Goal: Task Accomplishment & Management: Complete application form

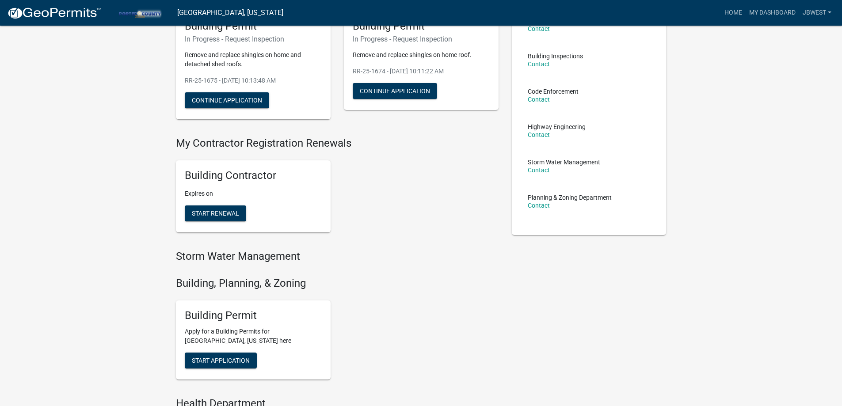
scroll to position [221, 0]
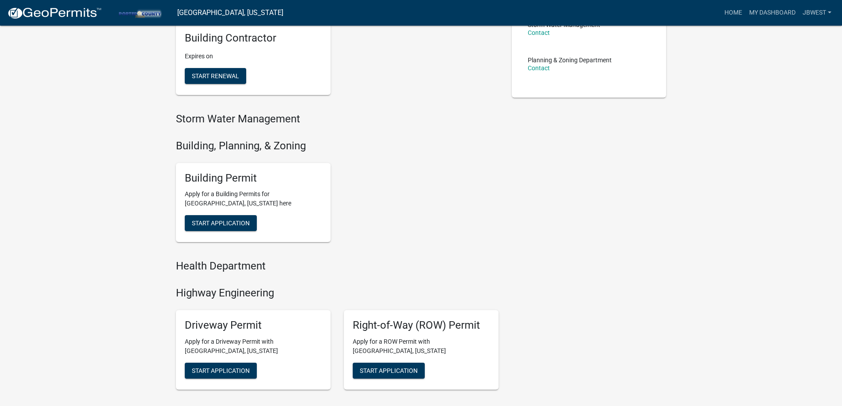
click at [226, 236] on div "Building Permit Apply for a Building Permits for [GEOGRAPHIC_DATA], [US_STATE] …" at bounding box center [253, 203] width 155 height 80
click at [231, 230] on button "Start Application" at bounding box center [221, 223] width 72 height 16
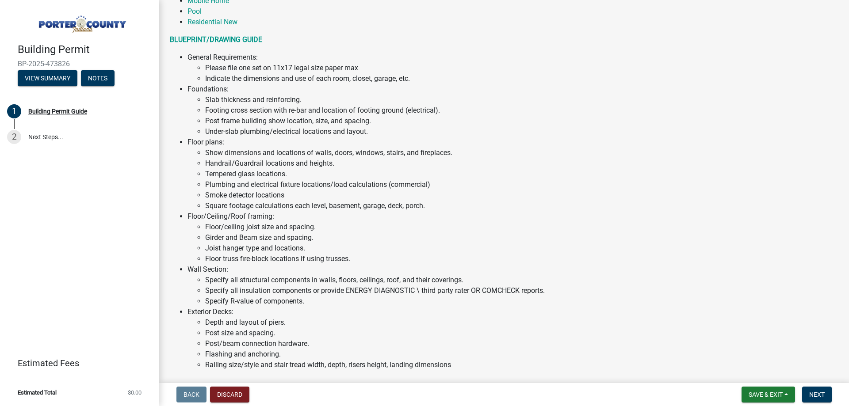
scroll to position [594, 0]
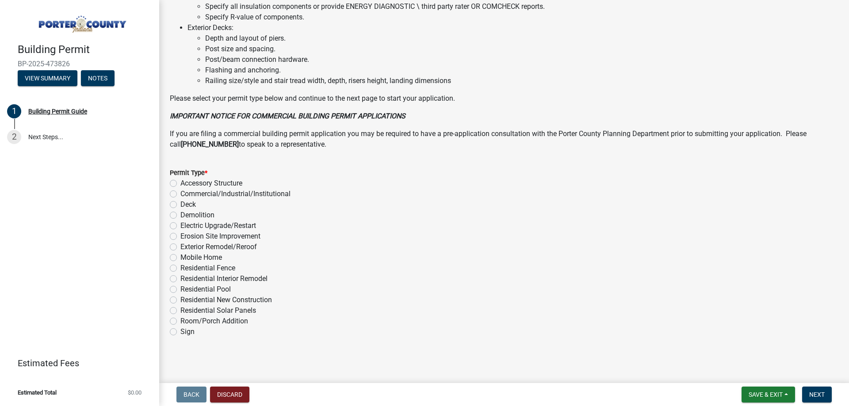
drag, startPoint x: 238, startPoint y: 245, endPoint x: 250, endPoint y: 258, distance: 17.5
click at [238, 245] on label "Exterior Remodel/Reroof" at bounding box center [218, 247] width 76 height 11
click at [186, 245] on input "Exterior Remodel/Reroof" at bounding box center [183, 245] width 6 height 6
radio input "true"
click at [824, 403] on nav "Back Discard Save & Exit Save Save & Exit Next" at bounding box center [504, 394] width 690 height 23
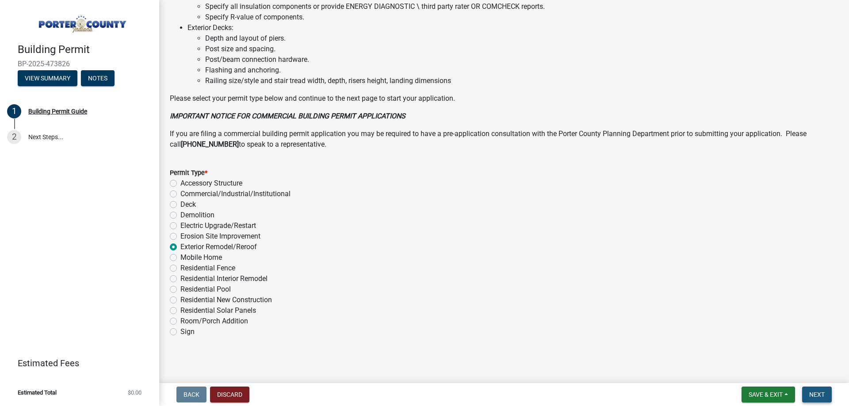
click at [825, 401] on button "Next" at bounding box center [817, 395] width 30 height 16
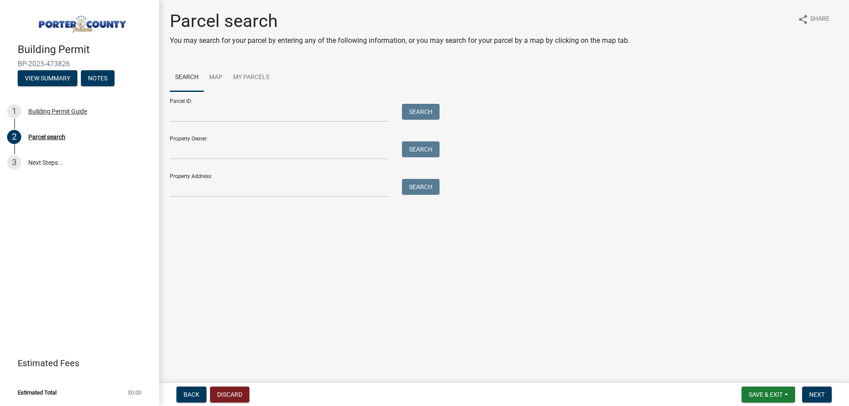
click at [278, 198] on div "Parcel search You may search for your parcel by entering any of the following i…" at bounding box center [504, 108] width 682 height 194
click at [276, 191] on input "Property Address:" at bounding box center [279, 188] width 219 height 18
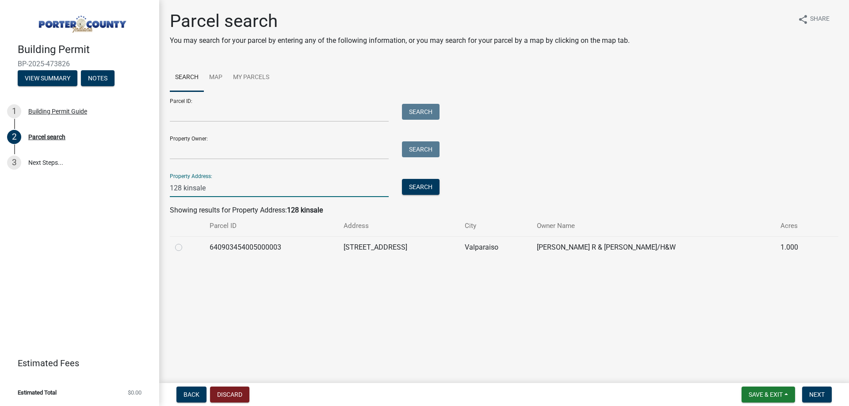
type input "128 kinsale"
click at [186, 242] on label at bounding box center [186, 242] width 0 height 0
click at [186, 248] on input "radio" at bounding box center [189, 245] width 6 height 6
radio input "true"
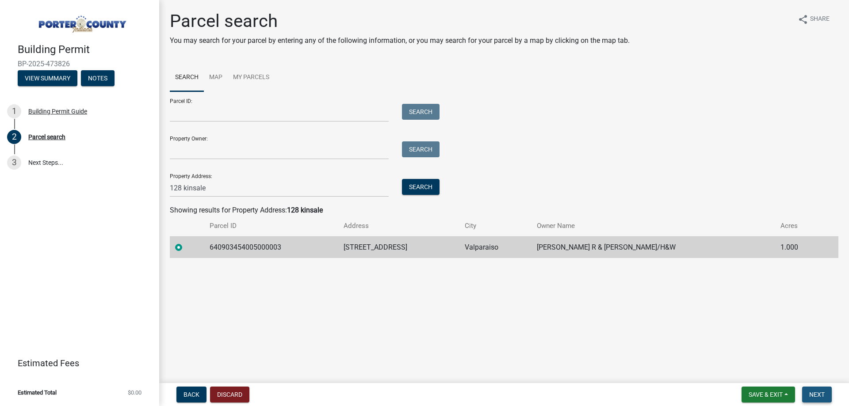
click at [807, 402] on button "Next" at bounding box center [817, 395] width 30 height 16
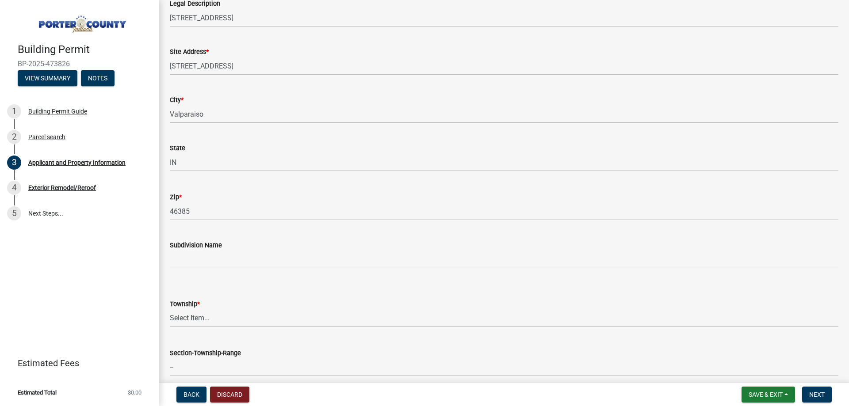
scroll to position [133, 0]
click at [191, 328] on wm-data-entity-input "Township * Select Item... Boone Center Jackson Liberty Morgan Pine Pleasant Por…" at bounding box center [504, 305] width 668 height 60
click at [193, 327] on wm-data-entity-input "Township * Select Item... Boone Center Jackson Liberty Morgan Pine Pleasant Por…" at bounding box center [504, 305] width 668 height 60
click at [194, 326] on select "Select Item... Boone Center Jackson Liberty Morgan Pine Pleasant Portage Porter…" at bounding box center [504, 318] width 668 height 18
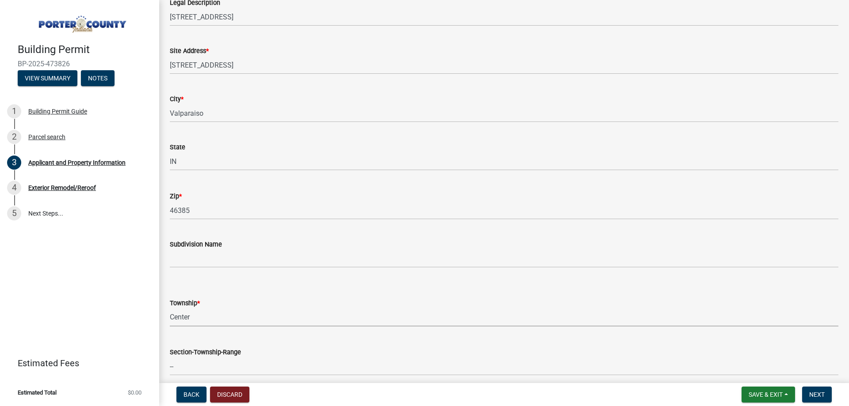
click at [170, 309] on select "Select Item... Boone Center Jackson Liberty Morgan Pine Pleasant Portage Porter…" at bounding box center [504, 318] width 668 height 18
select select "6f5aa9ae-62ac-41bd-979a-9c71eae504cc"
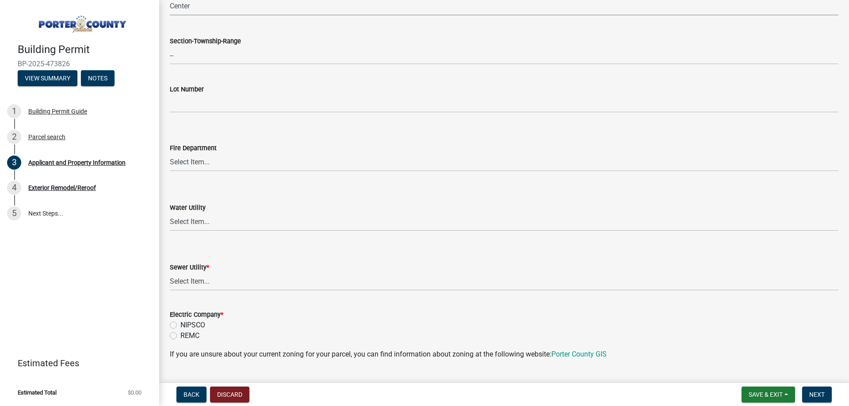
scroll to position [486, 0]
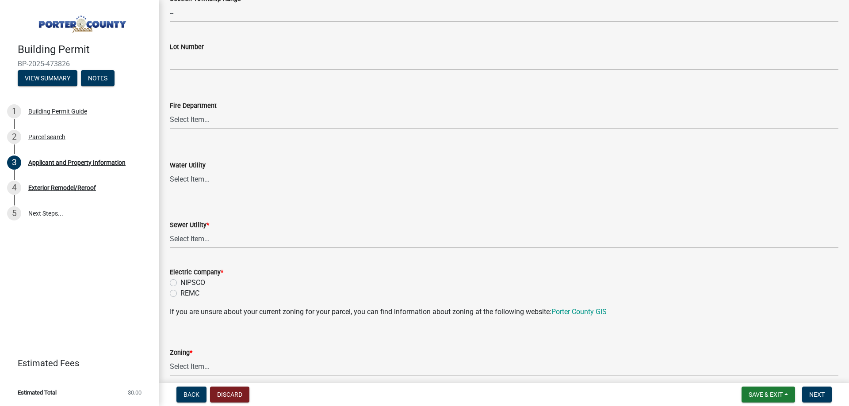
click at [219, 245] on select "Select Item... Aqua Indiana Inc Damon Run Falling Waters Lake Eliza - LEACD Nat…" at bounding box center [504, 239] width 668 height 18
click at [220, 243] on select "Select Item... Aqua Indiana Inc Damon Run Falling Waters Lake Eliza - LEACD Nat…" at bounding box center [504, 239] width 668 height 18
click at [170, 230] on select "Select Item... Aqua Indiana Inc Damon Run Falling Waters Lake Eliza - LEACD Nat…" at bounding box center [504, 239] width 668 height 18
select select "ea6751d4-6bf7-4a16-89ee-f7801ab82aa1"
click at [194, 279] on label "NIPSCO" at bounding box center [192, 283] width 25 height 11
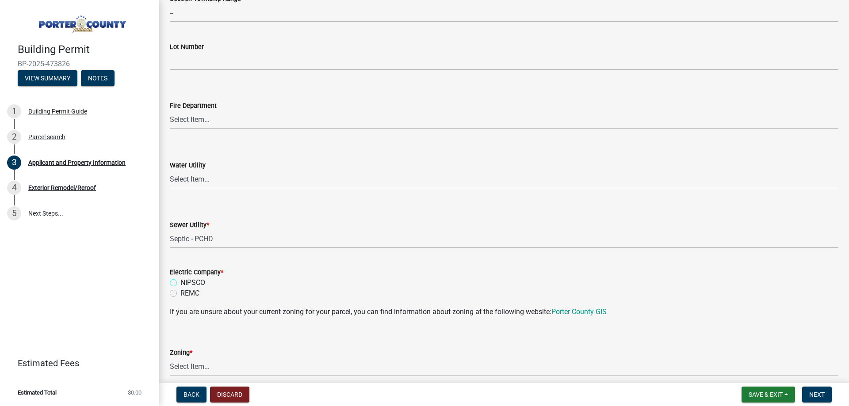
click at [186, 279] on input "NIPSCO" at bounding box center [183, 281] width 6 height 6
radio input "true"
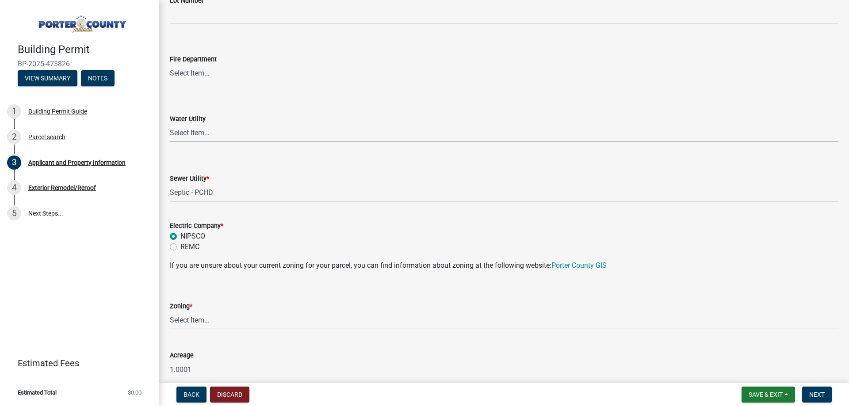
scroll to position [575, 0]
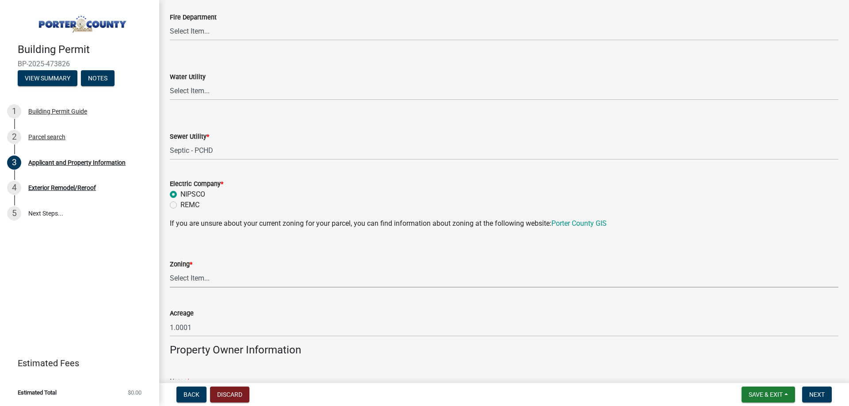
click at [245, 282] on select "Select Item... A1 A2 CH CM CN I1 I2 I3 IN MP OT P1 P2 PUD R1 R2 R3 R4 RL RR" at bounding box center [504, 279] width 668 height 18
click at [170, 270] on select "Select Item... A1 A2 CH CM CN I1 I2 I3 IN MP OT P1 P2 PUD R1 R2 R3 R4 RL RR" at bounding box center [504, 279] width 668 height 18
select select "92efe679-05f4-414a-9426-51627fba5de6"
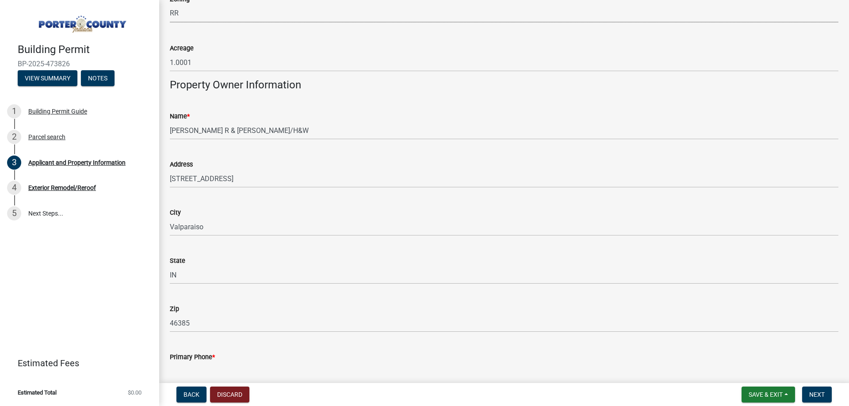
scroll to position [972, 0]
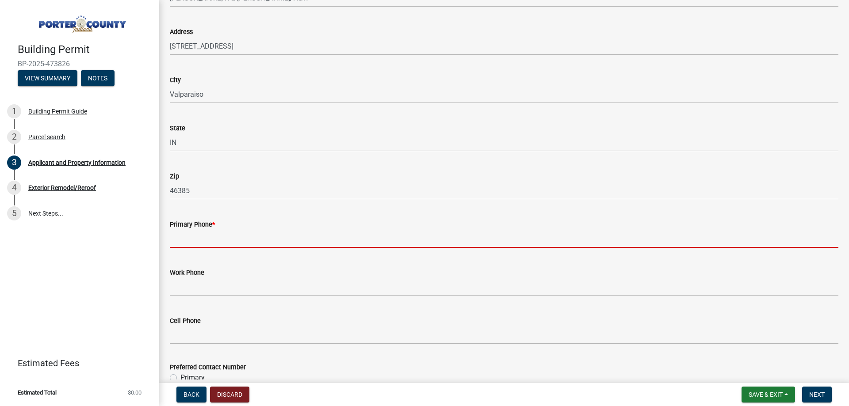
click at [251, 238] on input "Primary Phone *" at bounding box center [504, 239] width 668 height 18
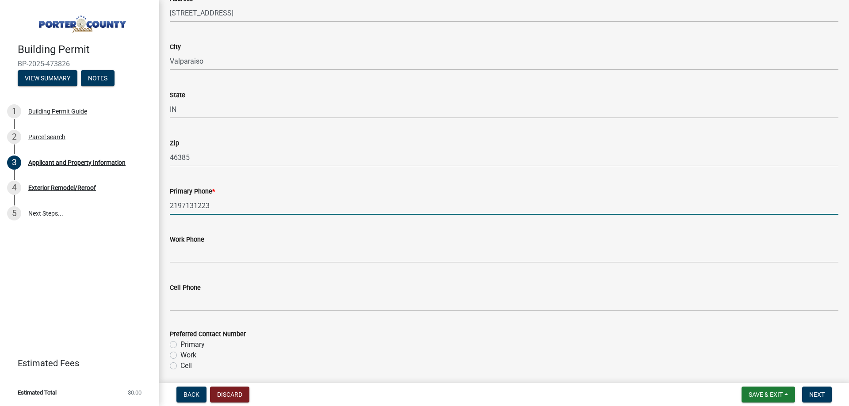
scroll to position [1149, 0]
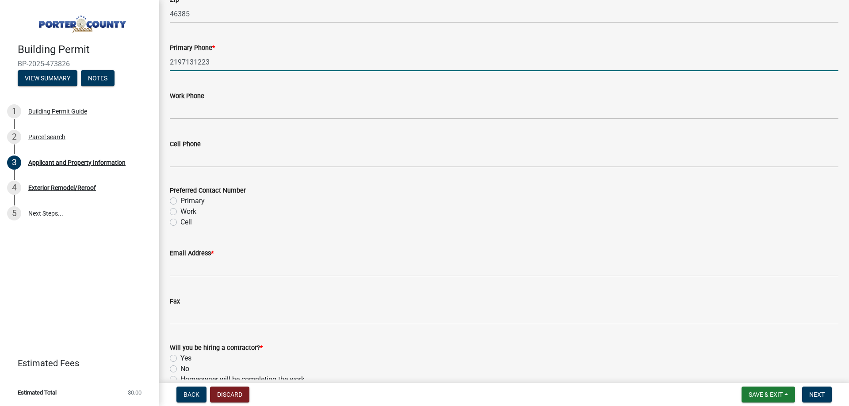
type input "2197131223"
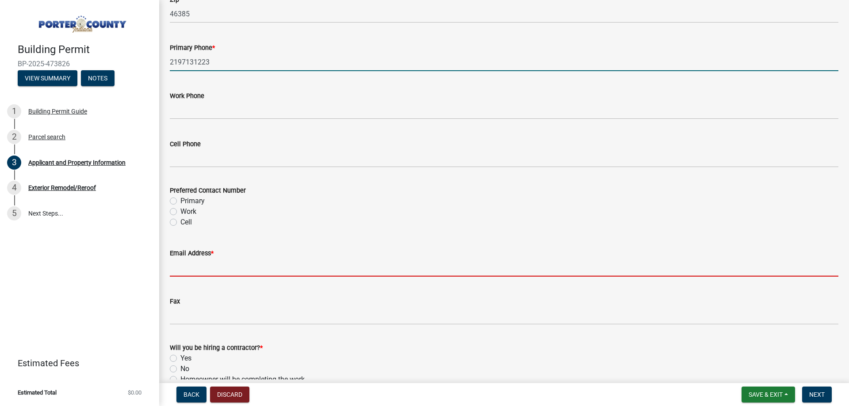
click at [210, 267] on input "Email Address *" at bounding box center [504, 268] width 668 height 18
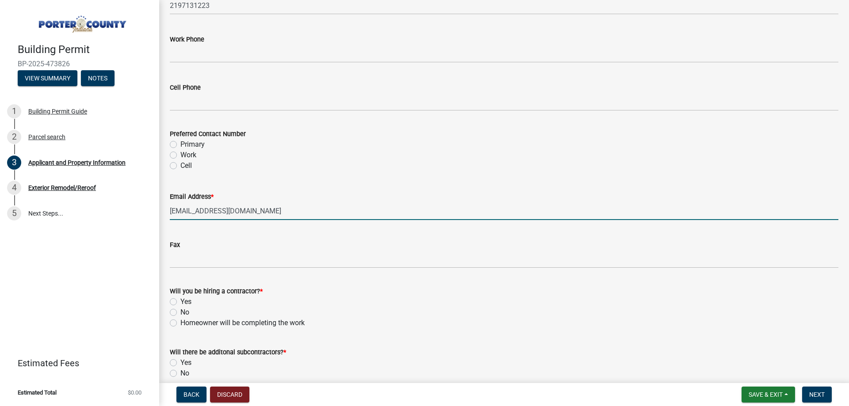
scroll to position [1238, 0]
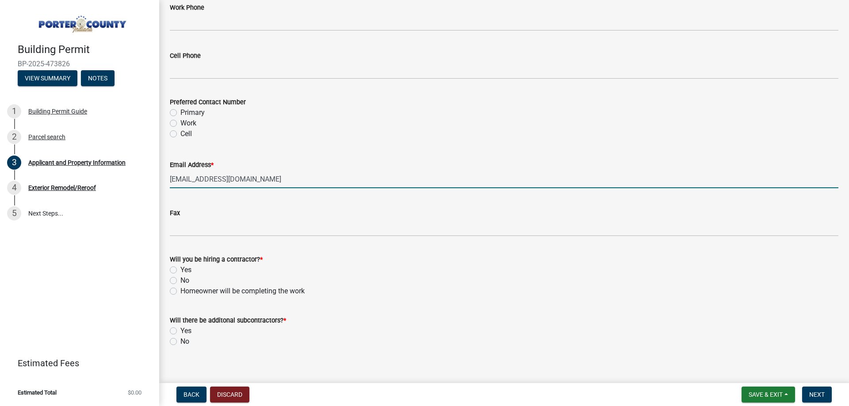
type input "jrvirgil128@gmail.com"
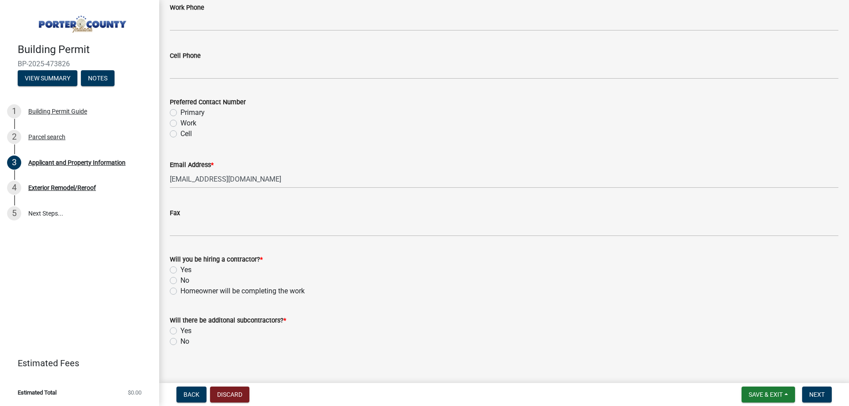
click at [182, 272] on label "Yes" at bounding box center [185, 270] width 11 height 11
click at [182, 271] on input "Yes" at bounding box center [183, 268] width 6 height 6
radio input "true"
click at [184, 339] on label "No" at bounding box center [184, 341] width 9 height 11
click at [184, 339] on input "No" at bounding box center [183, 339] width 6 height 6
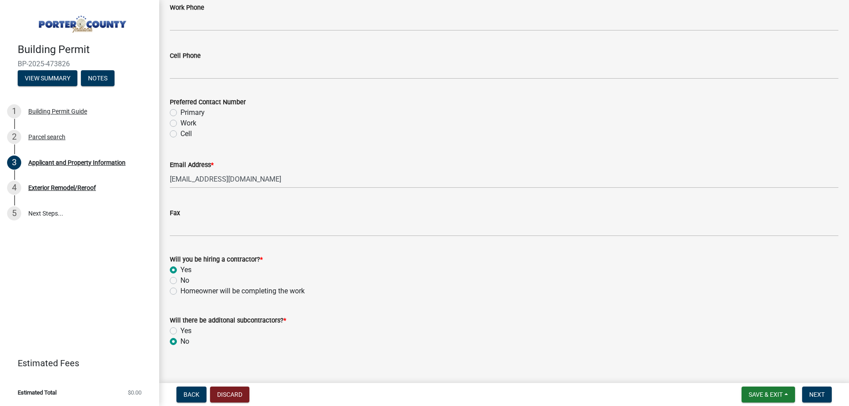
radio input "true"
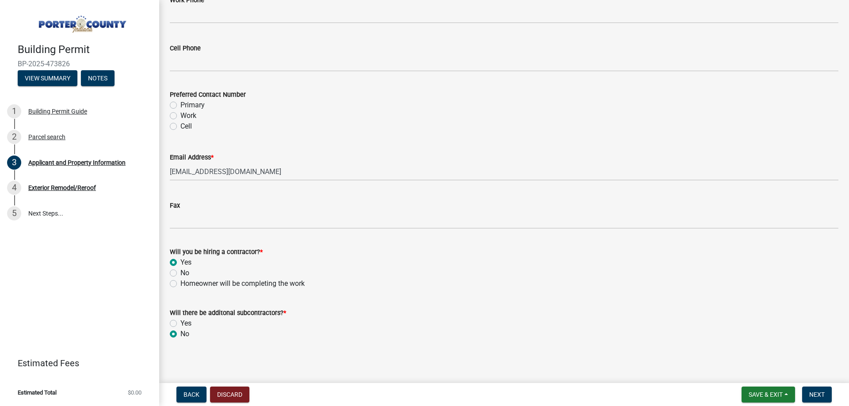
scroll to position [1247, 0]
click at [829, 396] on button "Next" at bounding box center [817, 395] width 30 height 16
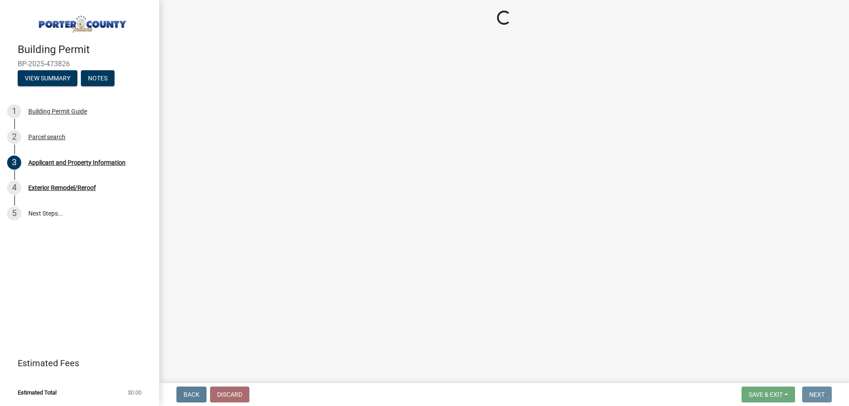
scroll to position [0, 0]
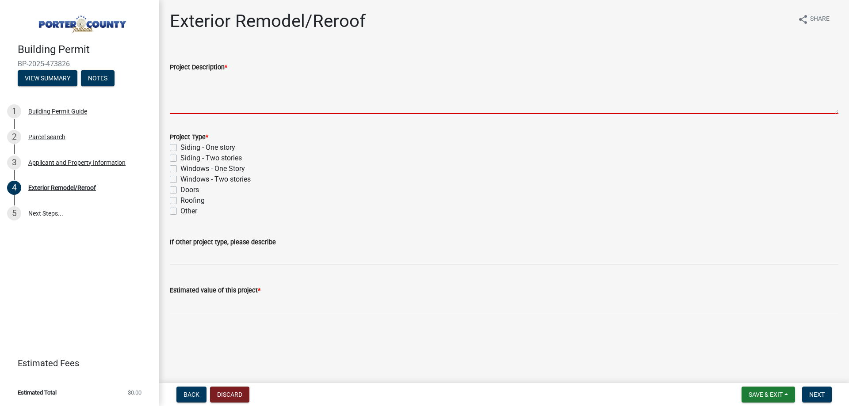
click at [245, 86] on textarea "Project Description *" at bounding box center [504, 93] width 668 height 42
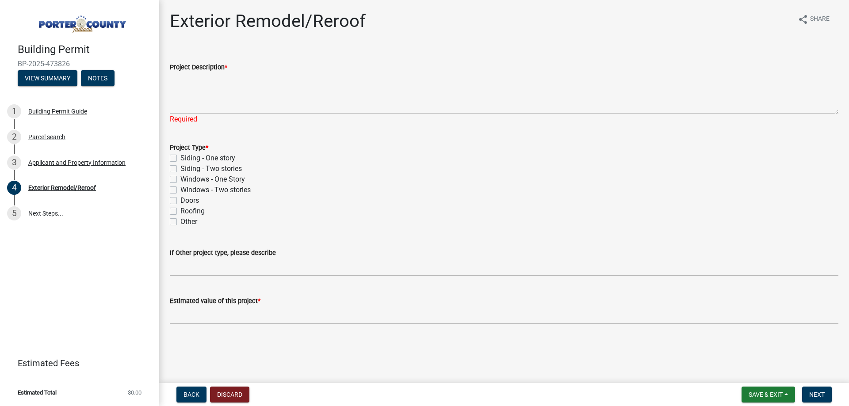
drag, startPoint x: 252, startPoint y: 58, endPoint x: 244, endPoint y: 71, distance: 14.6
click at [249, 66] on div "Project Description * Required" at bounding box center [504, 87] width 668 height 75
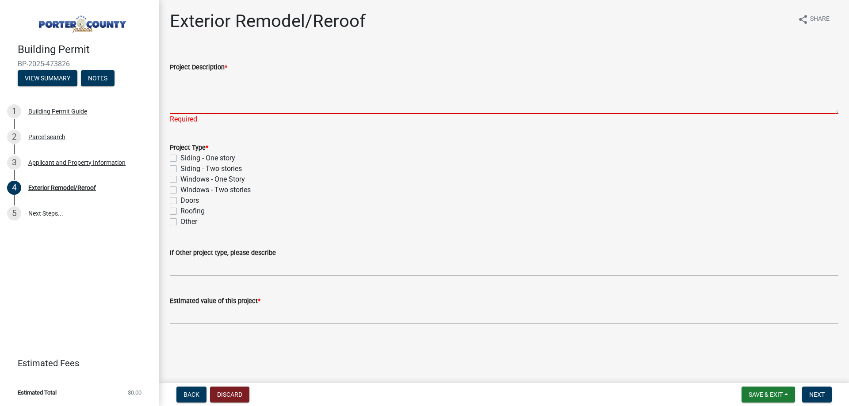
click at [244, 73] on textarea "Project Description *" at bounding box center [504, 93] width 668 height 42
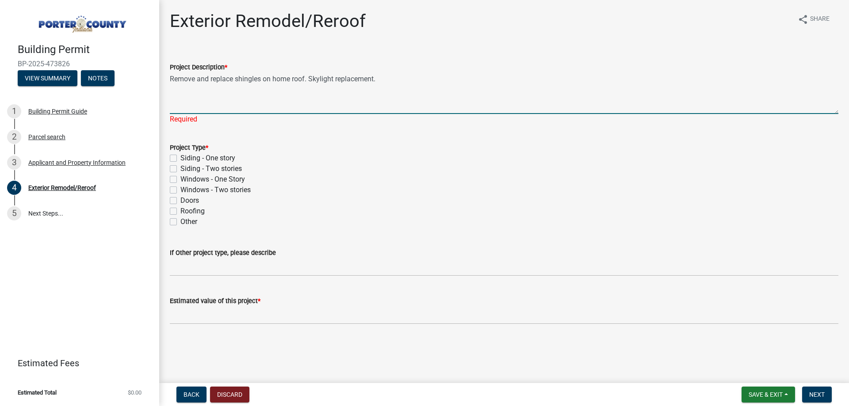
type textarea "Remove and replace shingles on home roof. Skylight replacement."
click at [198, 206] on div "Project Type * Siding - One story Siding - Two stories Windows - One Story Wind…" at bounding box center [504, 184] width 668 height 85
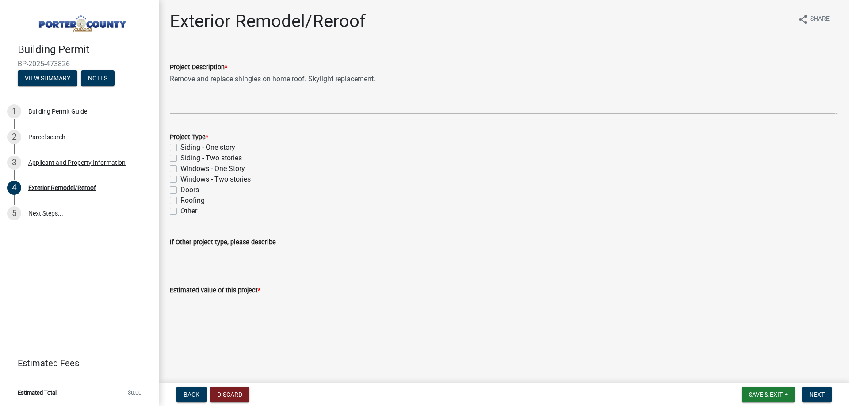
click at [194, 199] on label "Roofing" at bounding box center [192, 200] width 24 height 11
click at [186, 199] on input "Roofing" at bounding box center [183, 198] width 6 height 6
checkbox input "true"
checkbox input "false"
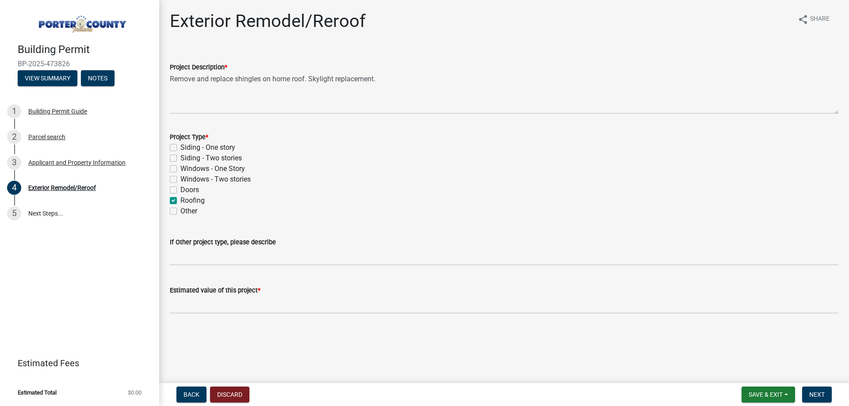
checkbox input "false"
checkbox input "true"
checkbox input "false"
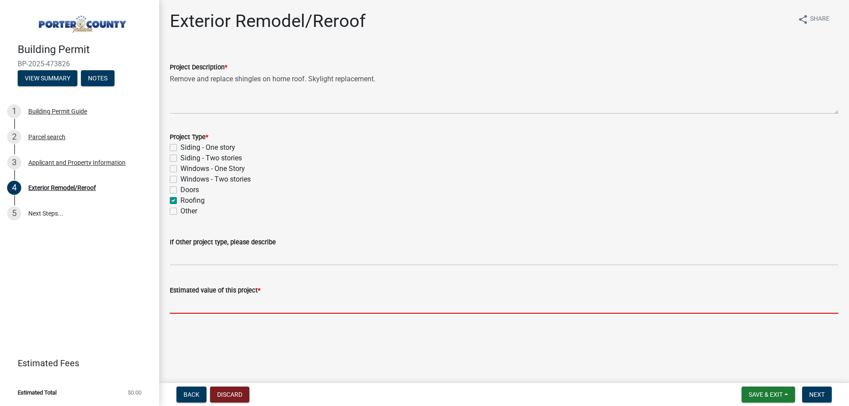
click at [234, 299] on input "text" at bounding box center [504, 305] width 668 height 18
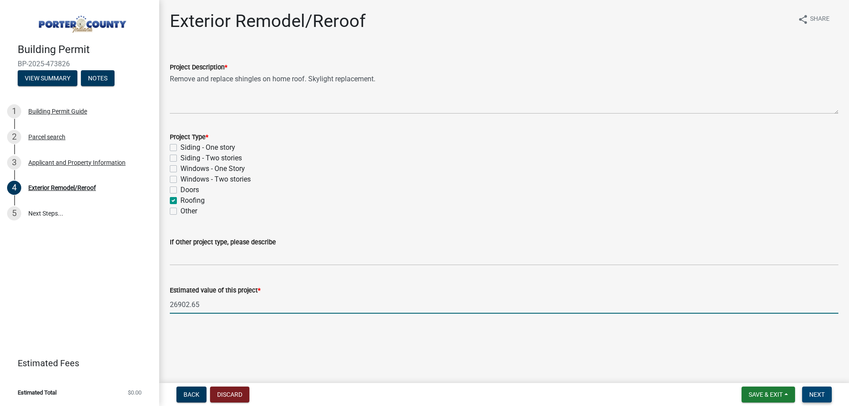
type input "26902.65"
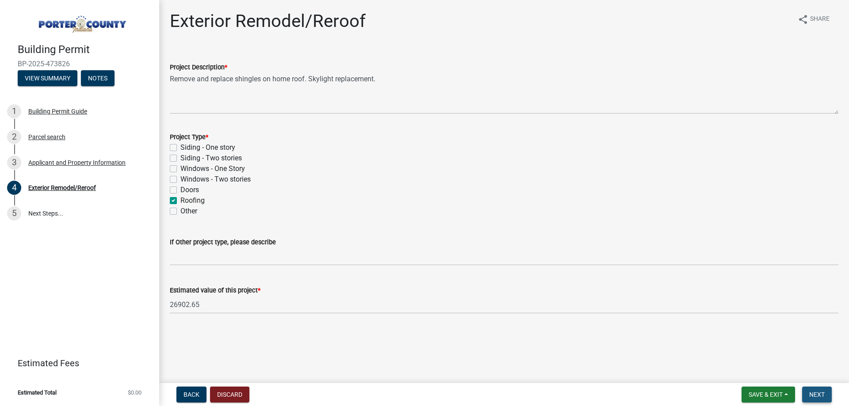
click at [829, 392] on button "Next" at bounding box center [817, 395] width 30 height 16
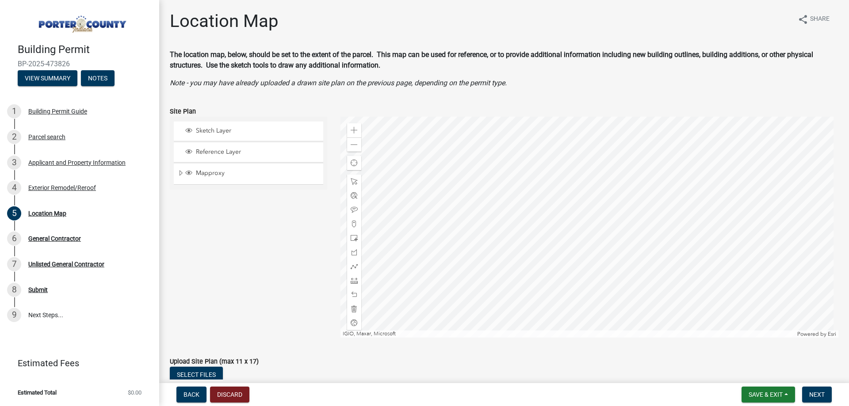
click at [833, 399] on form "Save & Exit Save Save & Exit Next" at bounding box center [786, 395] width 97 height 16
click at [832, 399] on form "Save & Exit Save Save & Exit Next" at bounding box center [786, 395] width 97 height 16
click at [829, 399] on button "Next" at bounding box center [817, 395] width 30 height 16
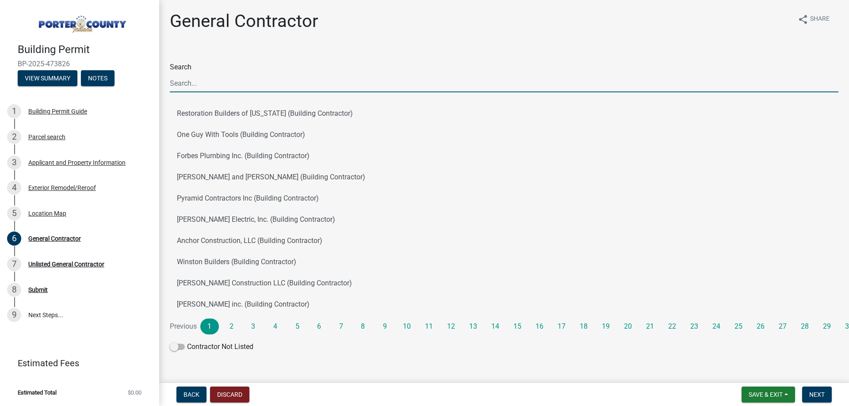
click at [210, 91] on input "Search" at bounding box center [504, 83] width 668 height 18
type input "J & B West"
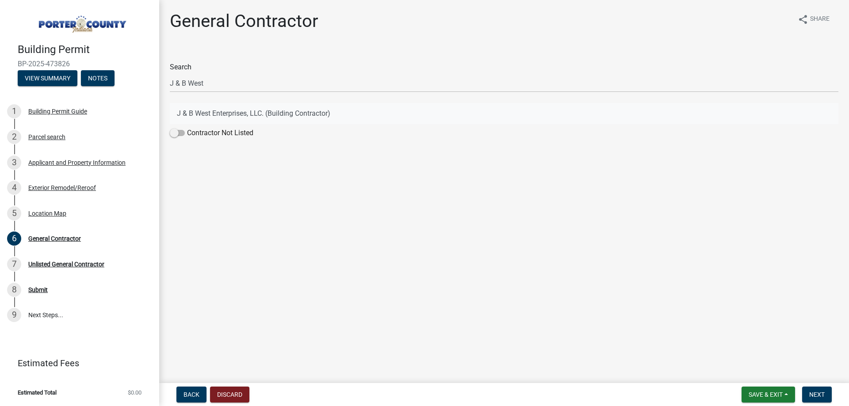
click at [237, 109] on button "J & B West Enterprises, LLC. (Building Contractor)" at bounding box center [504, 113] width 668 height 21
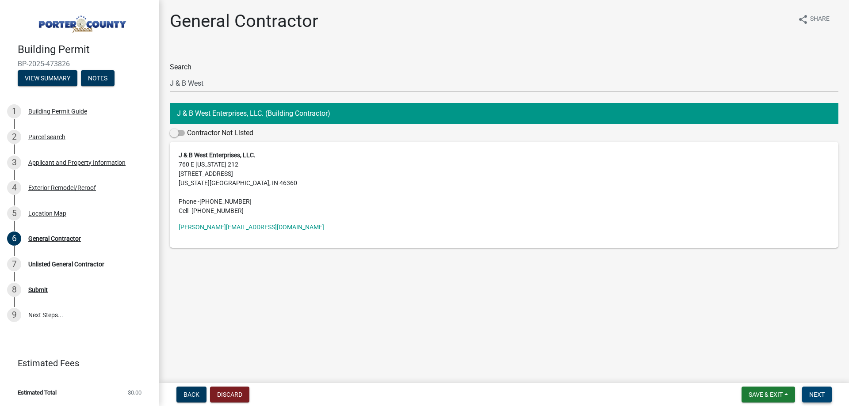
click at [817, 394] on span "Next" at bounding box center [816, 394] width 15 height 7
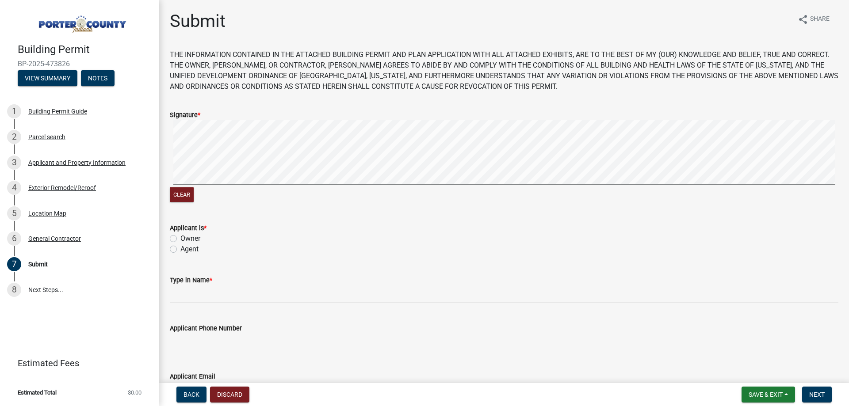
drag, startPoint x: 196, startPoint y: 248, endPoint x: 219, endPoint y: 305, distance: 61.9
click at [196, 248] on label "Agent" at bounding box center [189, 249] width 18 height 11
click at [186, 248] on input "Agent" at bounding box center [183, 247] width 6 height 6
radio input "true"
click at [221, 305] on wm-data-entity-input "Type in Name *" at bounding box center [504, 287] width 668 height 48
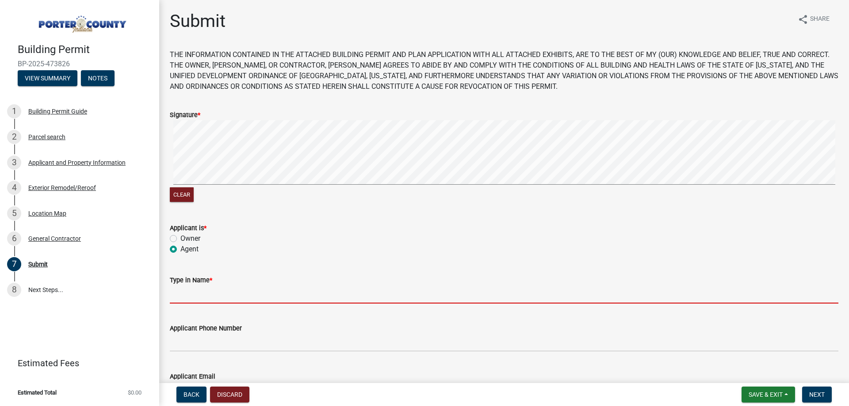
drag, startPoint x: 229, startPoint y: 298, endPoint x: 232, endPoint y: 301, distance: 4.7
click at [229, 298] on input "Type in Name *" at bounding box center [504, 295] width 668 height 18
type input "Jessica Briscoe"
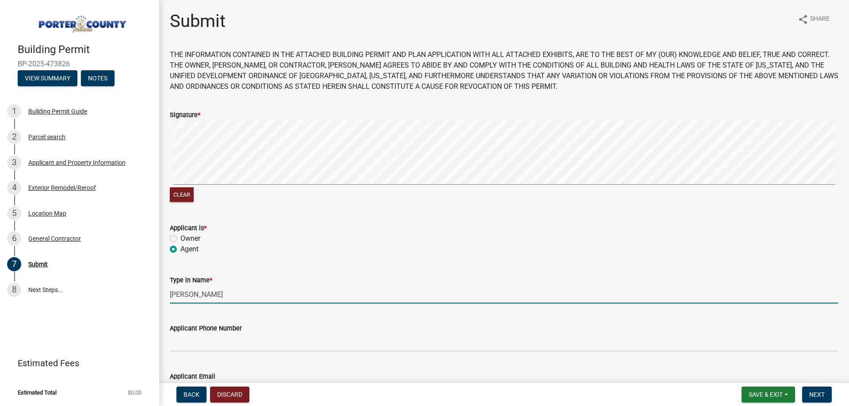
type input "jessica@jbwestroofing.com"
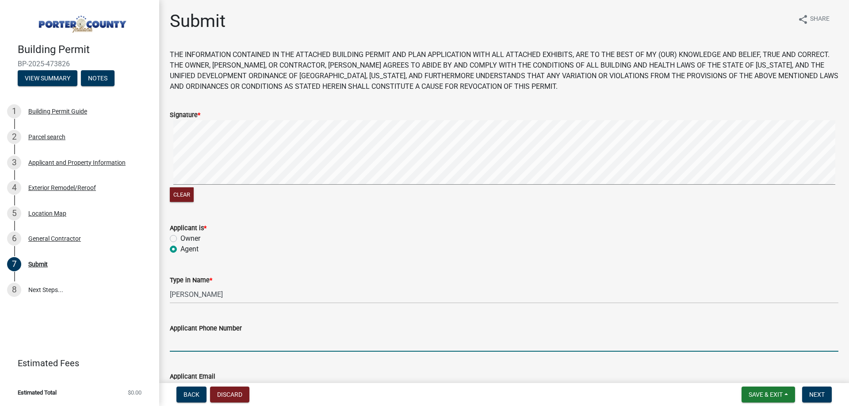
click at [225, 338] on input "Applicant Phone Number" at bounding box center [504, 343] width 668 height 18
type input "2193636151"
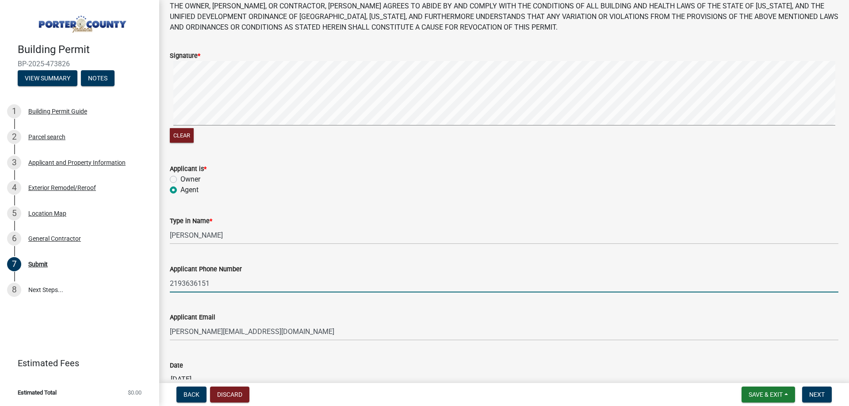
scroll to position [117, 0]
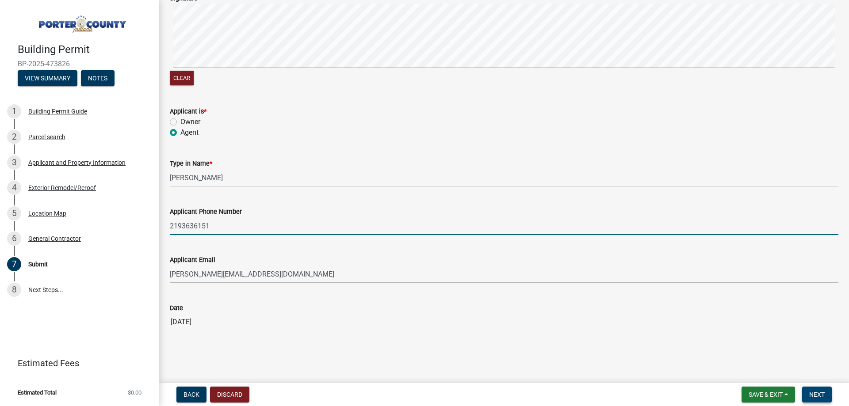
drag, startPoint x: 815, startPoint y: 399, endPoint x: 816, endPoint y: 404, distance: 5.8
click at [814, 398] on button "Next" at bounding box center [817, 395] width 30 height 16
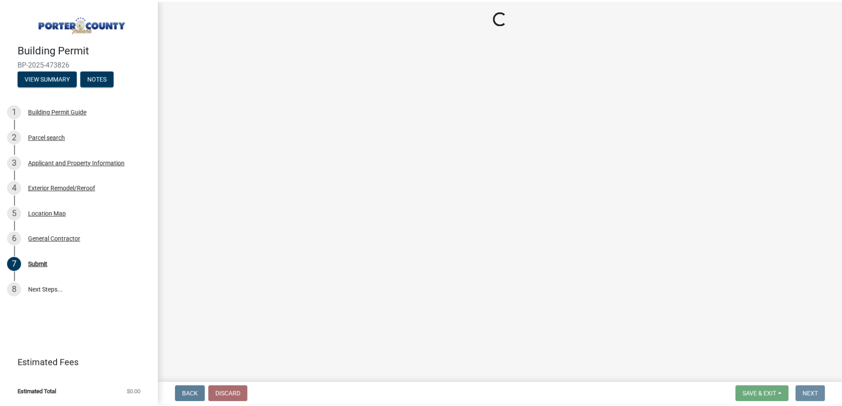
scroll to position [0, 0]
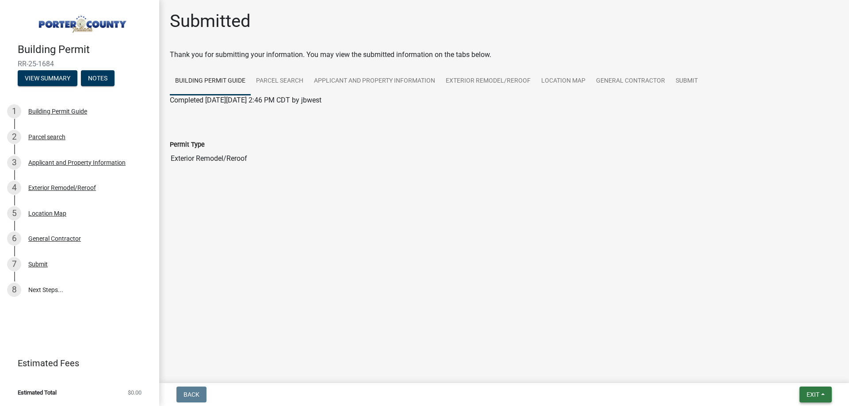
click at [811, 395] on span "Exit" at bounding box center [812, 394] width 13 height 7
drag, startPoint x: 806, startPoint y: 378, endPoint x: 835, endPoint y: 383, distance: 29.5
click at [805, 378] on button "Save & Exit" at bounding box center [796, 371] width 71 height 21
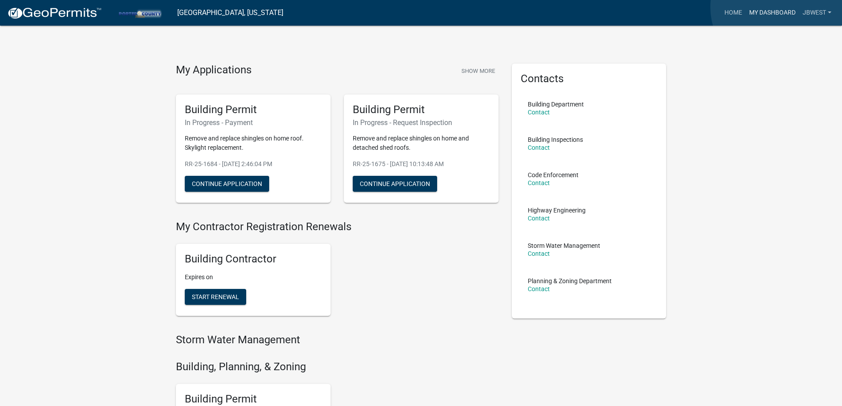
click at [777, 8] on link "My Dashboard" at bounding box center [772, 12] width 53 height 17
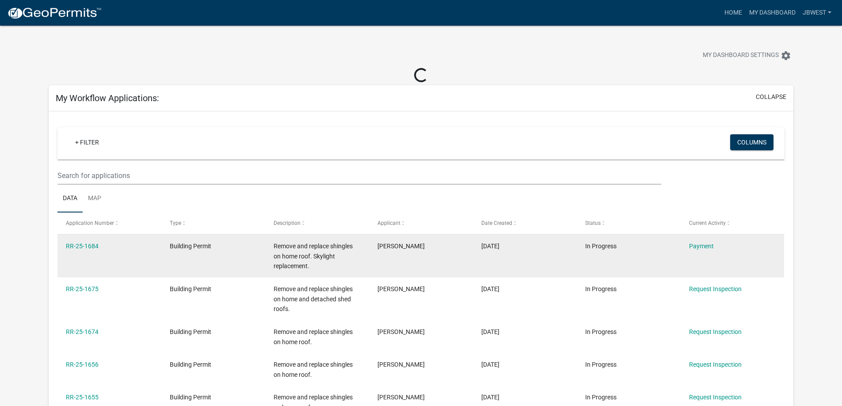
click at [697, 250] on div "Payment" at bounding box center [732, 246] width 87 height 10
click at [698, 247] on link "Payment" at bounding box center [701, 246] width 25 height 7
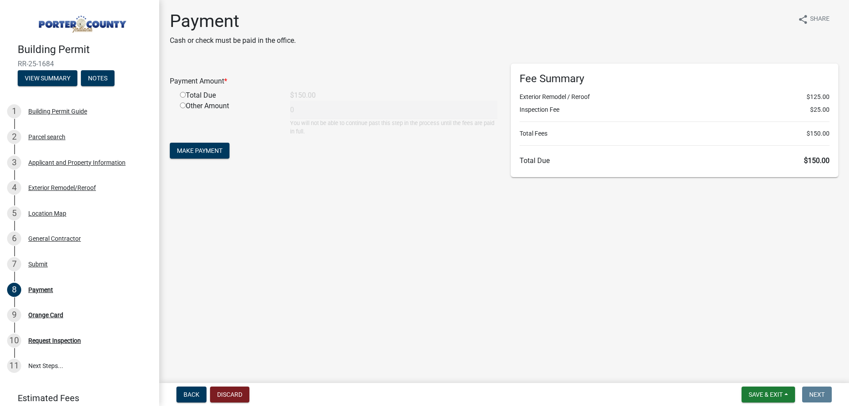
click at [183, 95] on input "radio" at bounding box center [183, 95] width 6 height 6
radio input "true"
type input "150"
click at [203, 149] on span "Make Payment" at bounding box center [200, 150] width 46 height 7
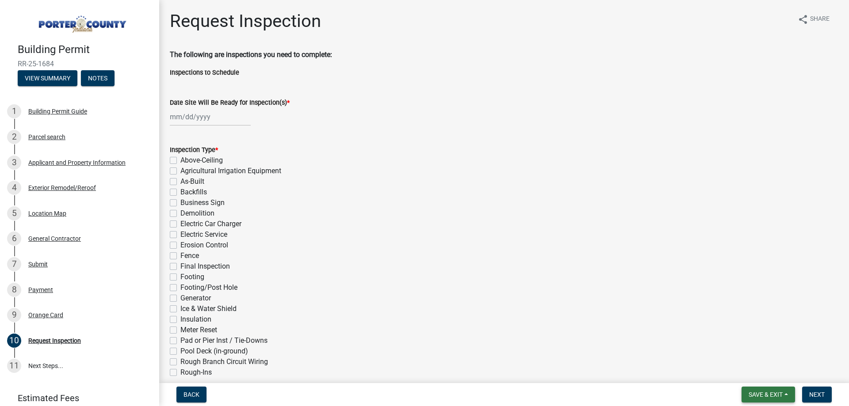
click at [792, 394] on button "Save & Exit" at bounding box center [767, 395] width 53 height 16
click at [772, 375] on button "Save & Exit" at bounding box center [759, 371] width 71 height 21
